Goal: Communication & Community: Answer question/provide support

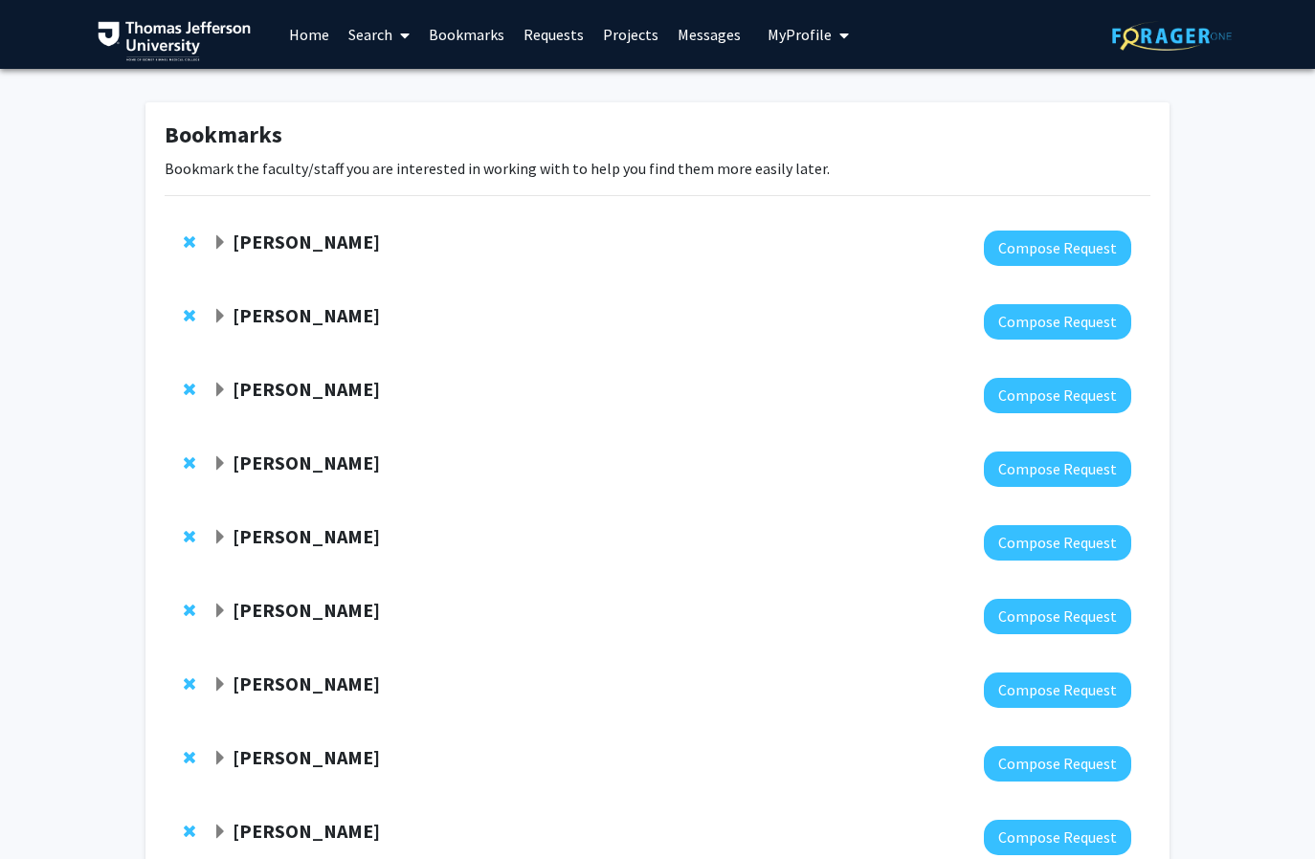
click at [703, 42] on link "Messages" at bounding box center [709, 34] width 82 height 67
click at [680, 33] on link "Messages" at bounding box center [709, 34] width 82 height 67
click at [120, 326] on div "Bookmarks Bookmark the faculty/staff you are interested in working with to help…" at bounding box center [657, 503] width 1315 height 868
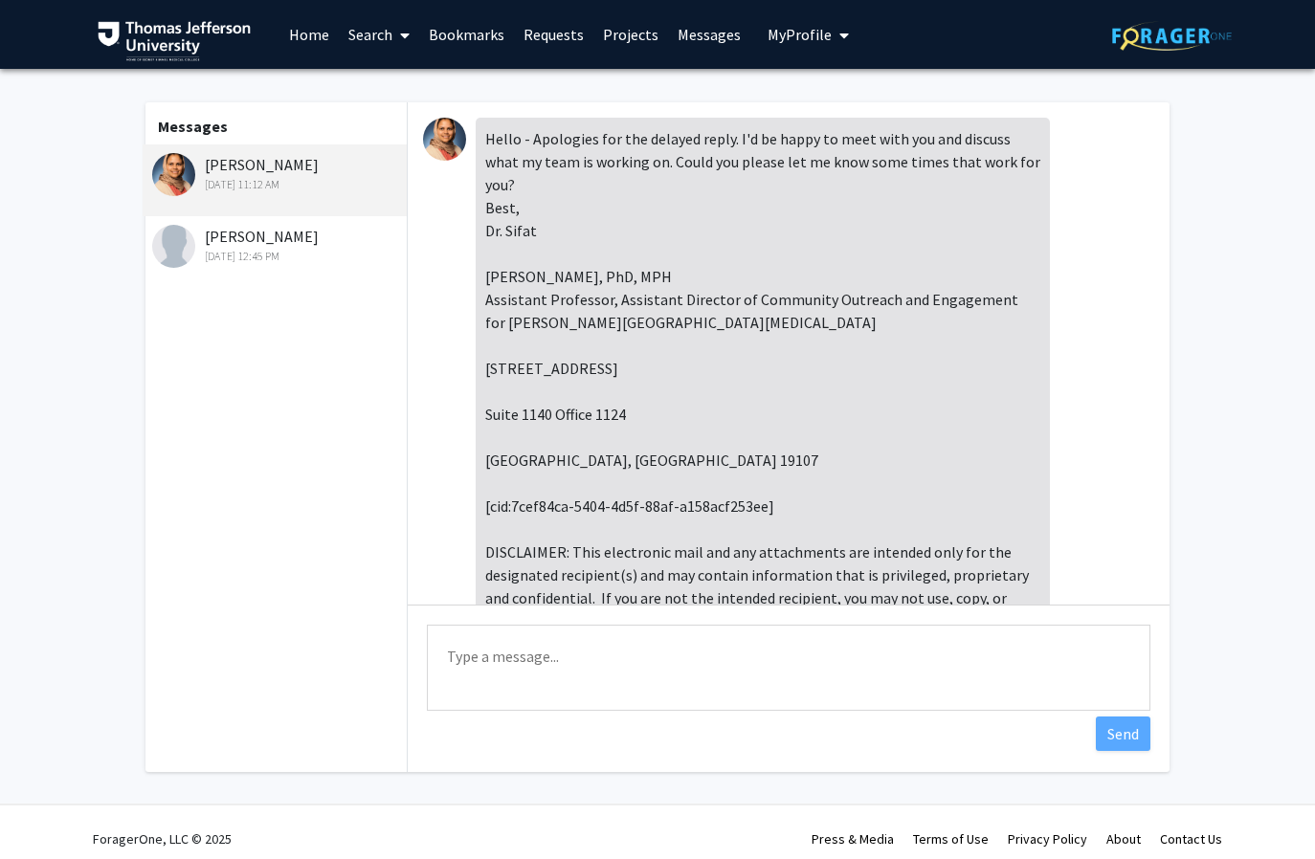
click at [475, 674] on textarea "Type a message" at bounding box center [788, 668] width 723 height 86
paste textarea "Good morning Dr [PERSON_NAME], Thank you so much for agreeing to meet with me! …"
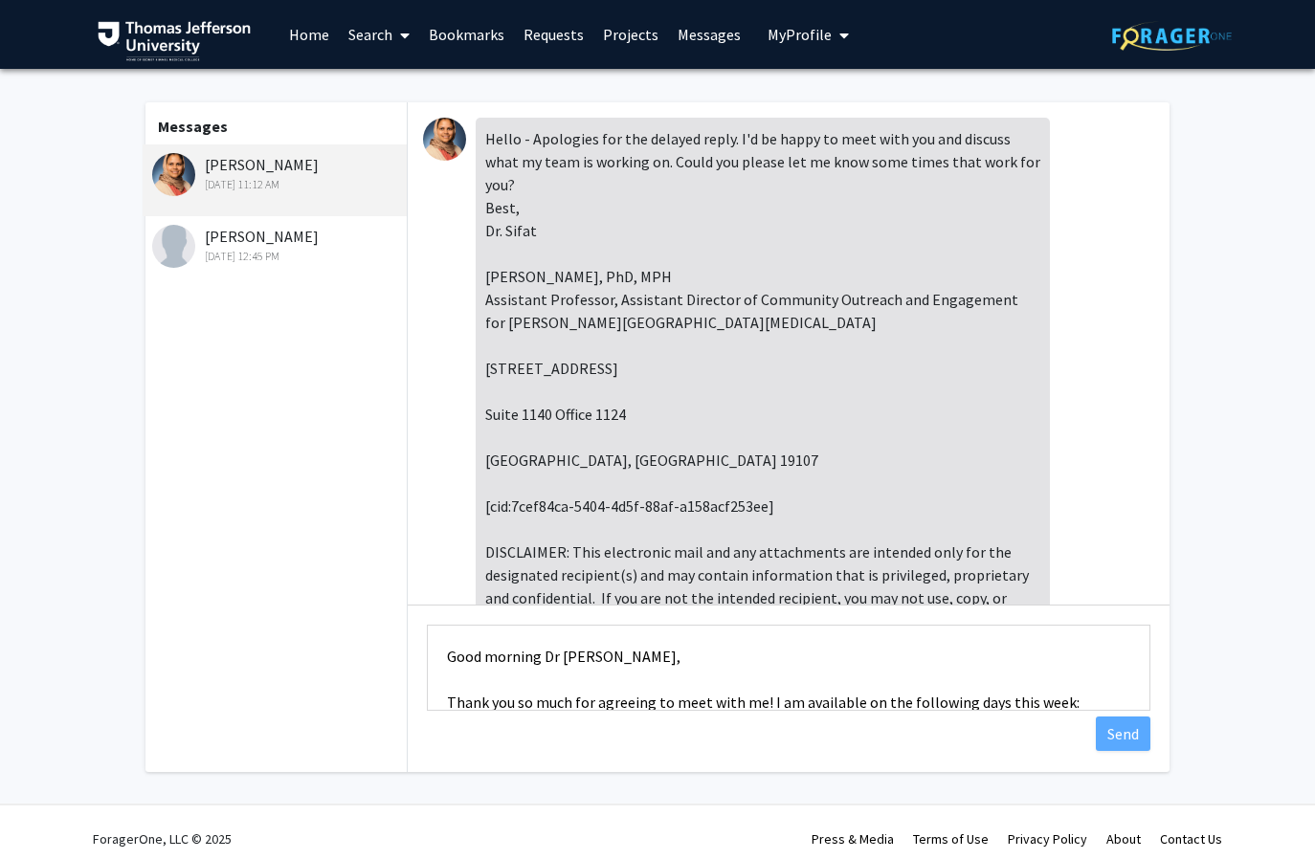
scroll to position [300, 0]
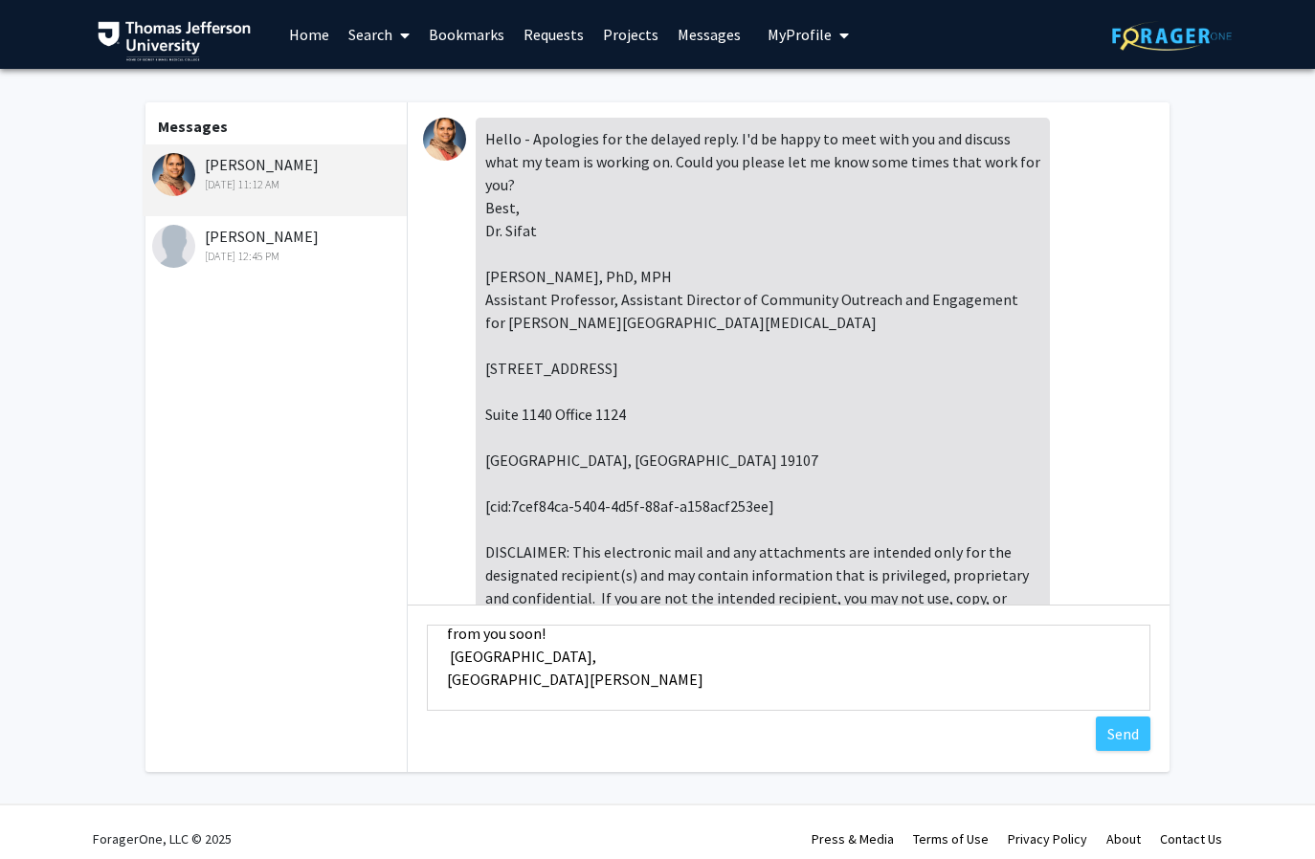
click at [510, 655] on textarea "Good morning Dr [PERSON_NAME], Thank you so much for agreeing to meet with me! …" at bounding box center [788, 668] width 723 height 86
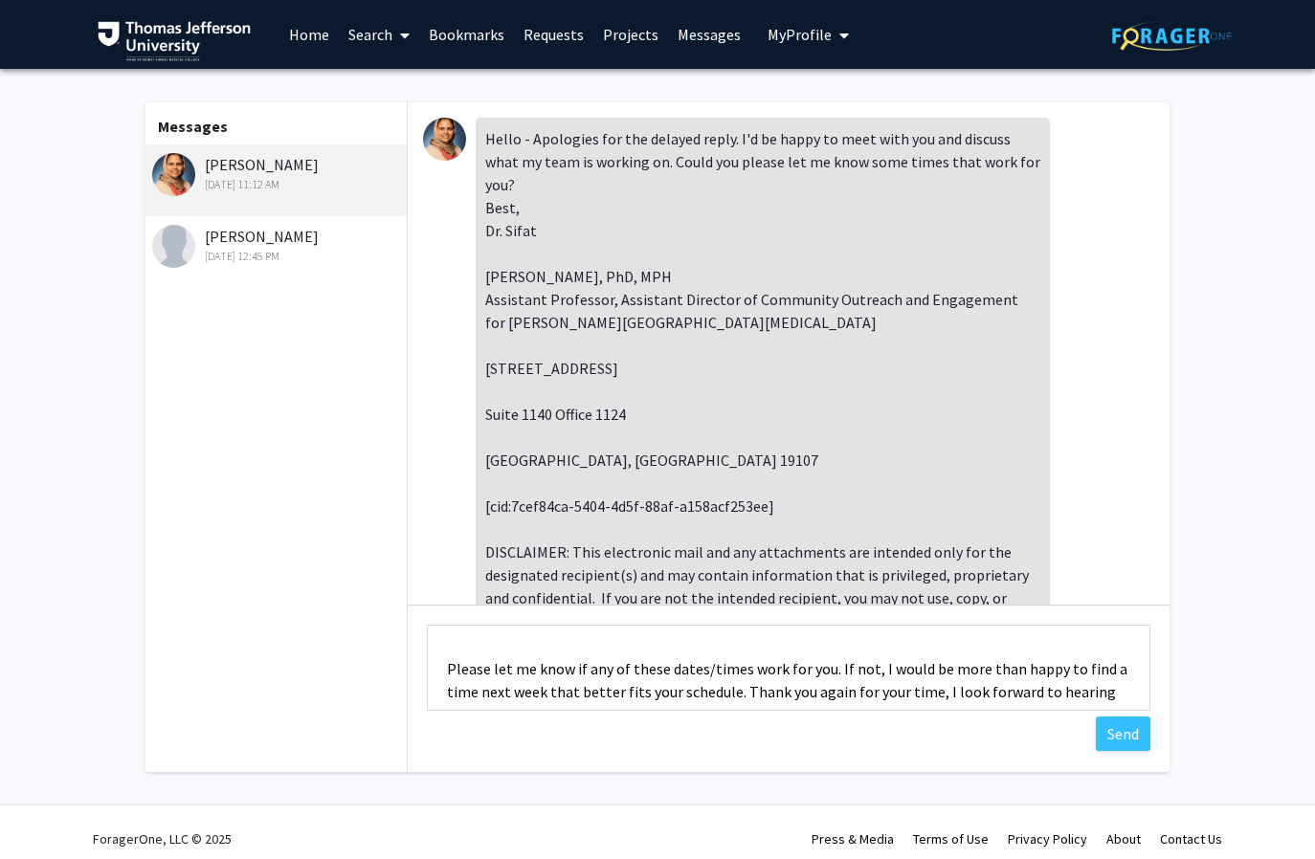
scroll to position [232, 0]
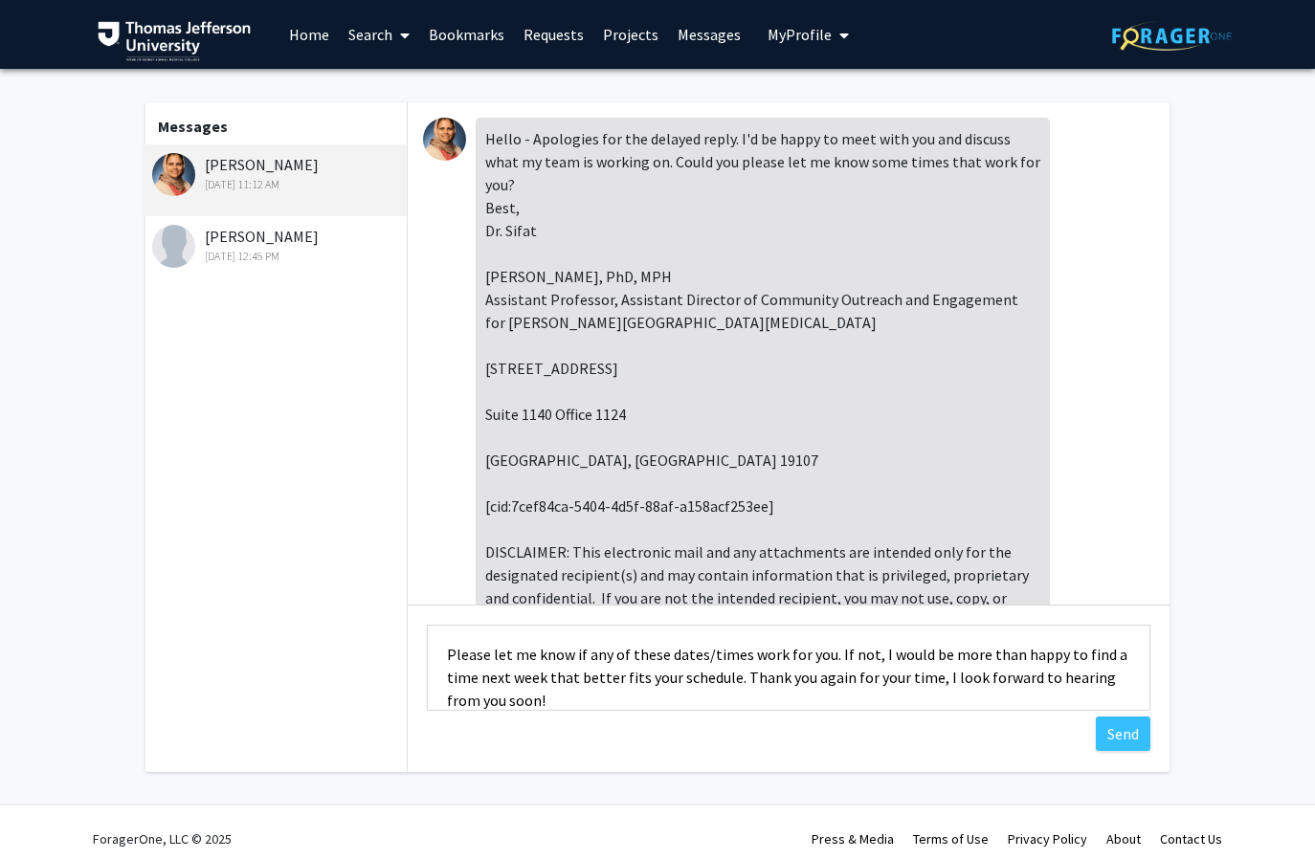
click at [458, 652] on textarea "Good morning Dr [PERSON_NAME], Thank you so much for agreeing to meet with me! …" at bounding box center [788, 668] width 723 height 86
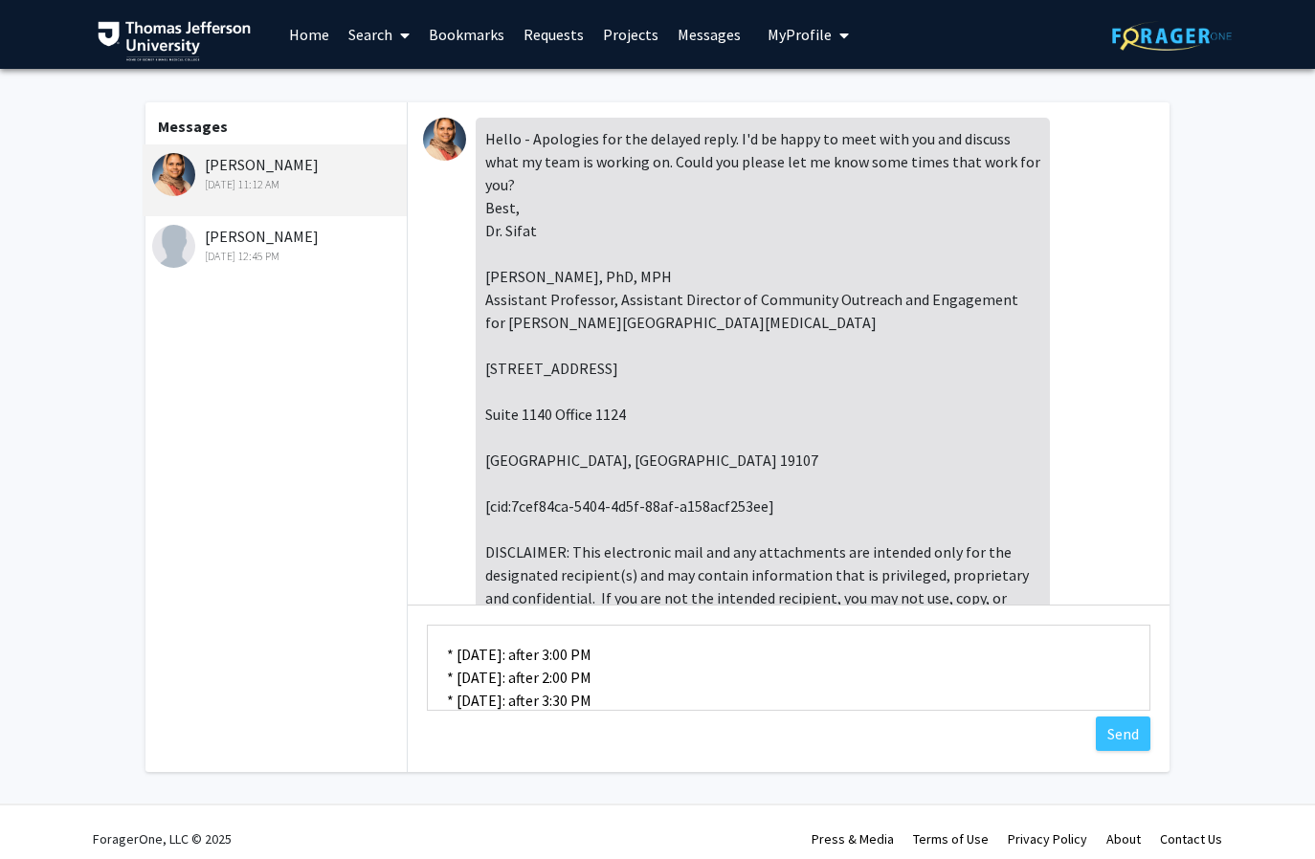
scroll to position [69, 0]
click at [453, 677] on textarea "Good morning Dr [PERSON_NAME], Thank you so much for agreeing to meet with me! …" at bounding box center [788, 668] width 723 height 86
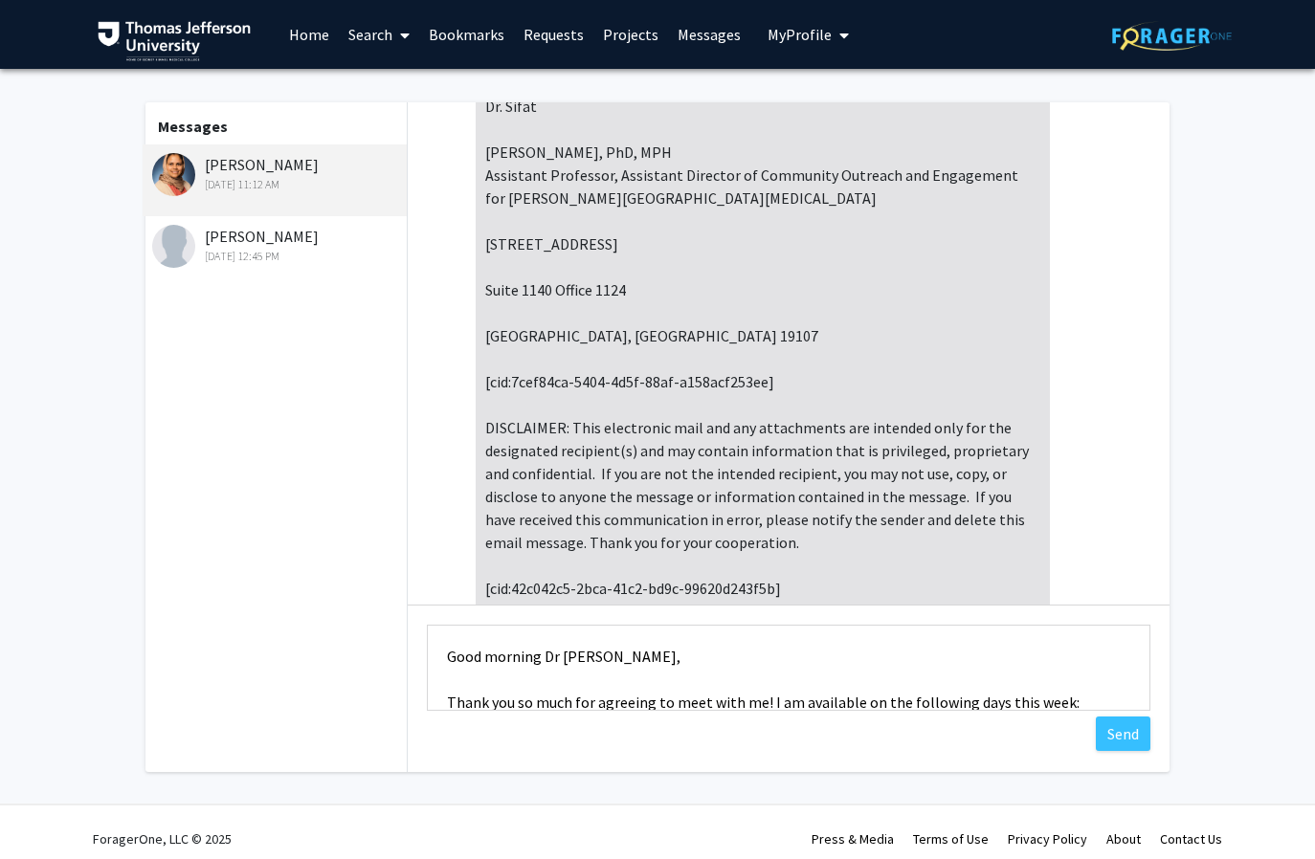
scroll to position [179, 0]
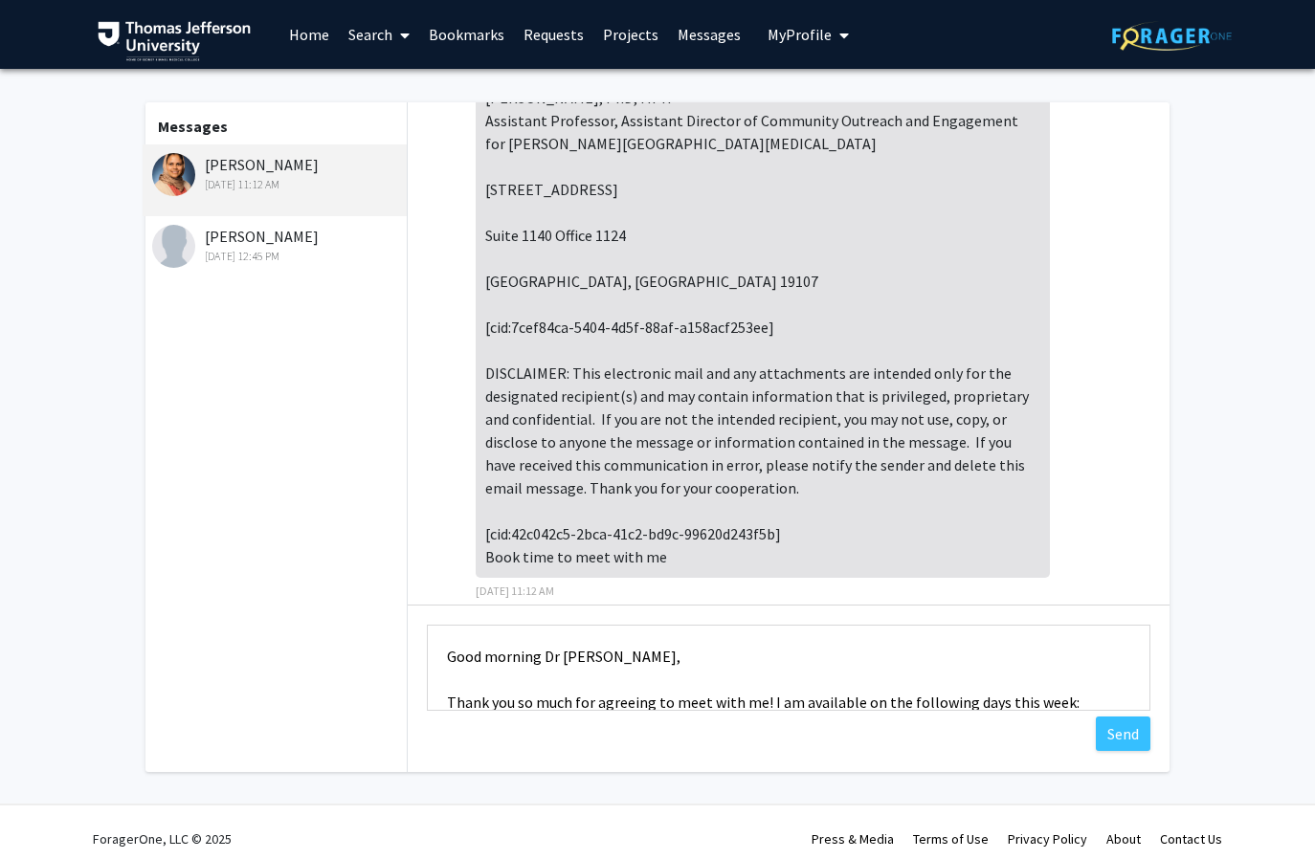
click at [444, 653] on textarea "Good morning Dr [PERSON_NAME], Thank you so much for agreeing to meet with me! …" at bounding box center [788, 668] width 723 height 86
click at [440, 673] on textarea "Good morning Dr [PERSON_NAME], Thank you so much for agreeing to meet with me! …" at bounding box center [788, 668] width 723 height 86
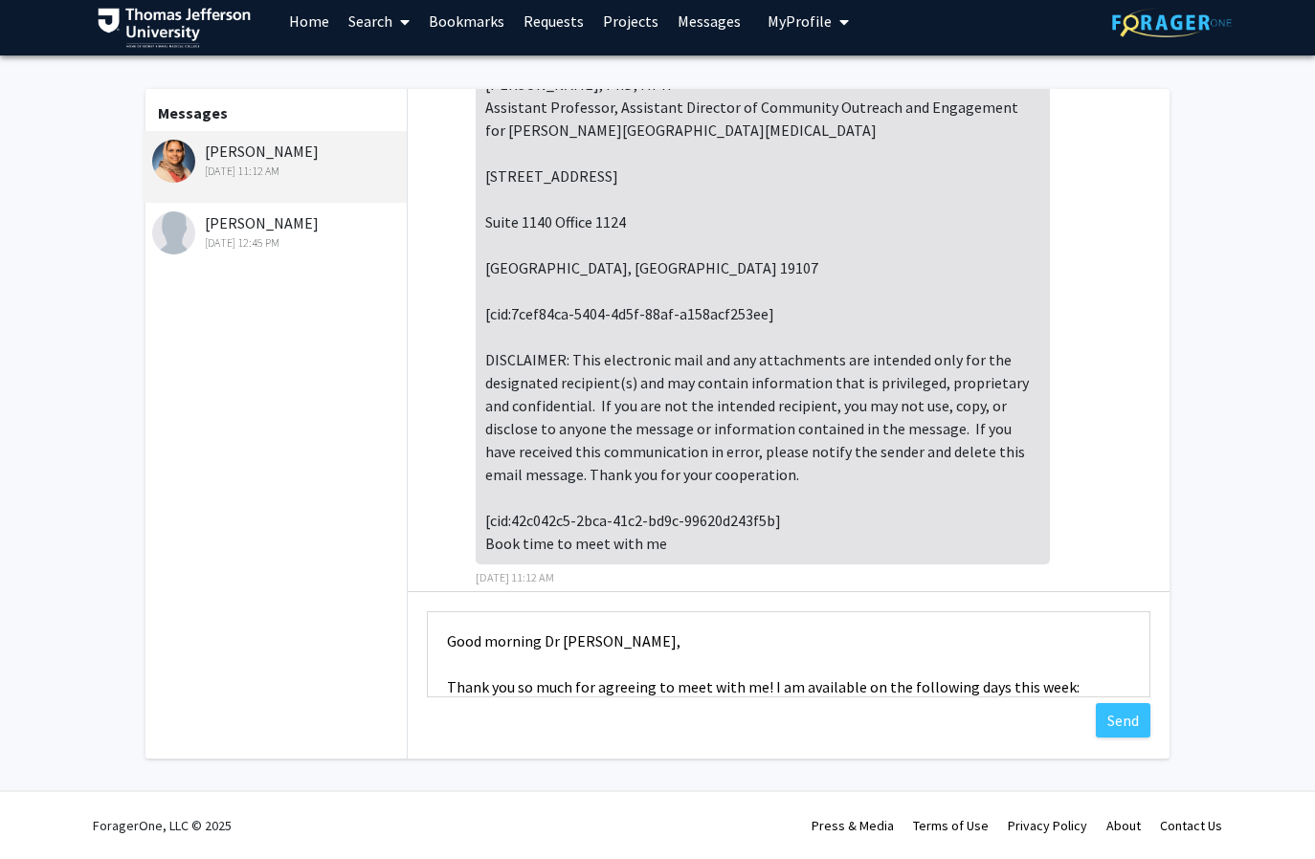
scroll to position [0, 0]
type textarea "Good morning Dr [PERSON_NAME], Thank you so much for agreeing to meet with me! …"
click at [1110, 718] on button "Send" at bounding box center [1122, 720] width 55 height 34
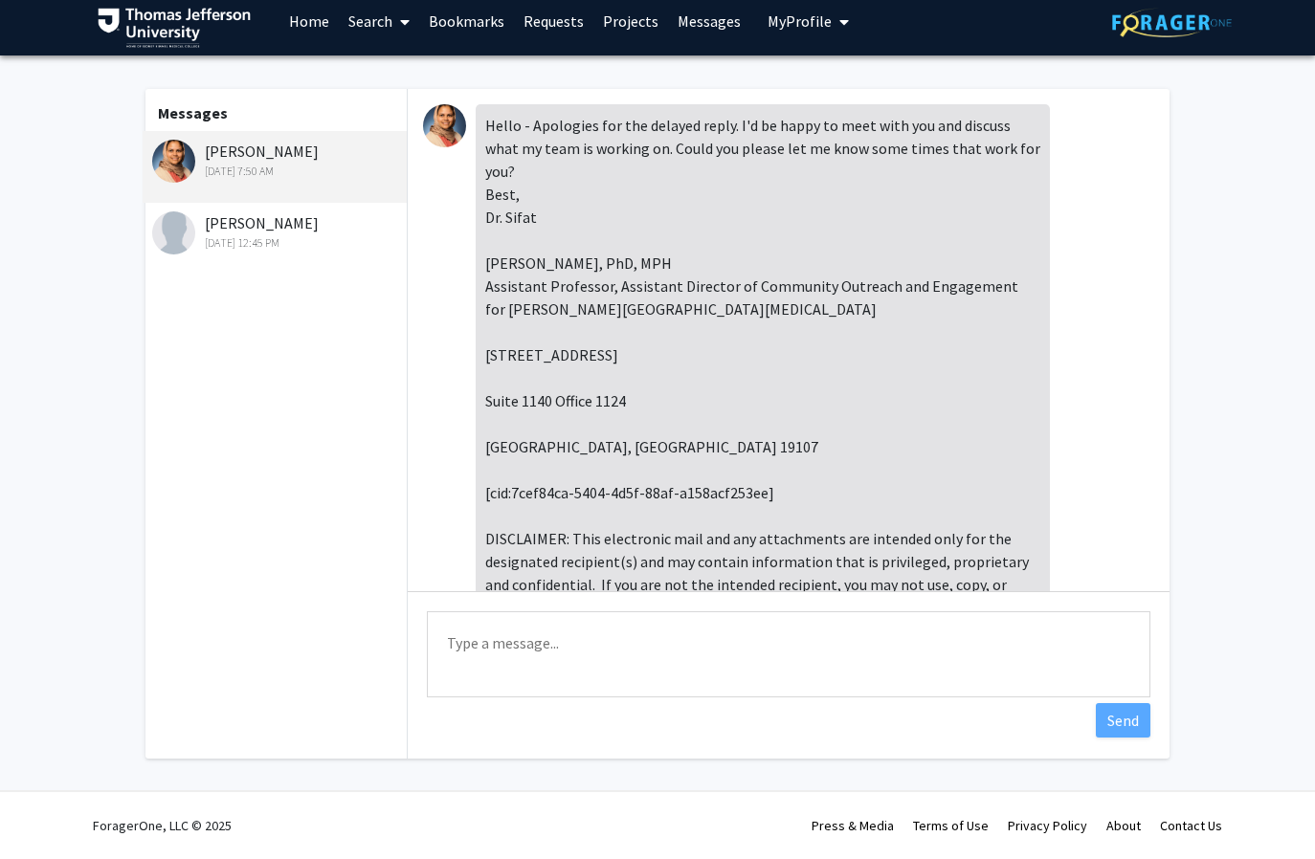
click at [298, 33] on link "Home" at bounding box center [308, 21] width 59 height 67
